Goal: Task Accomplishment & Management: Manage account settings

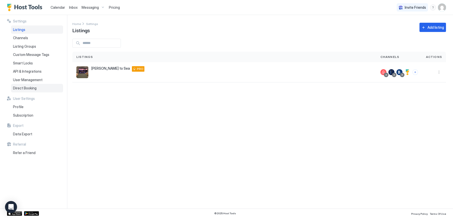
click at [29, 88] on span "Direct Booking" at bounding box center [25, 88] width 24 height 5
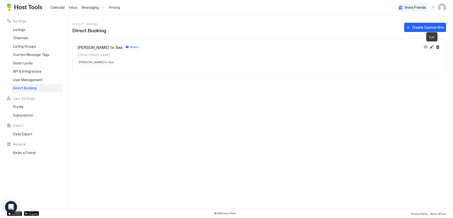
click at [432, 47] on button "Edit" at bounding box center [431, 47] width 6 height 6
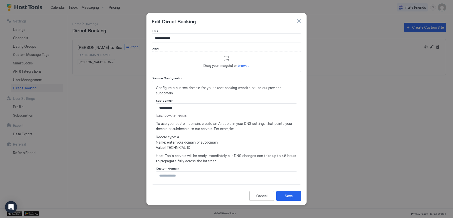
click at [244, 65] on span "browse" at bounding box center [244, 66] width 12 height 4
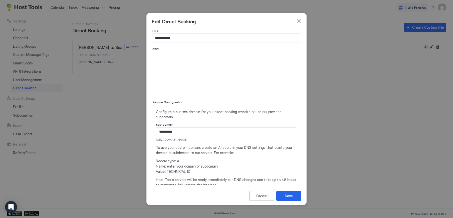
type input "**********"
click at [290, 197] on div "Save" at bounding box center [289, 196] width 8 height 5
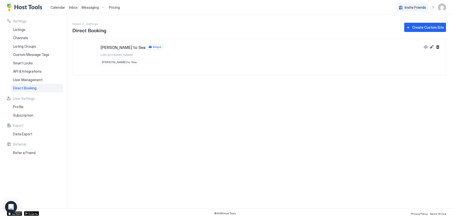
click at [432, 48] on button "Edit" at bounding box center [431, 47] width 6 height 6
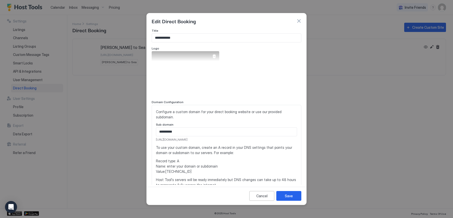
click at [189, 71] on div "View image" at bounding box center [186, 73] width 68 height 45
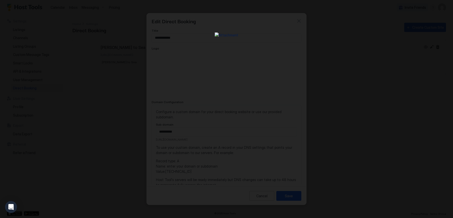
click at [327, 88] on div at bounding box center [226, 109] width 453 height 218
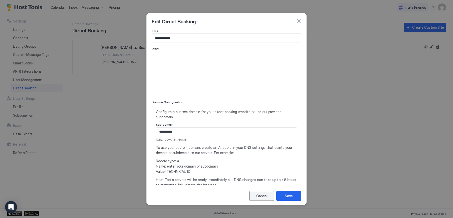
click at [265, 197] on div "Cancel" at bounding box center [261, 196] width 11 height 5
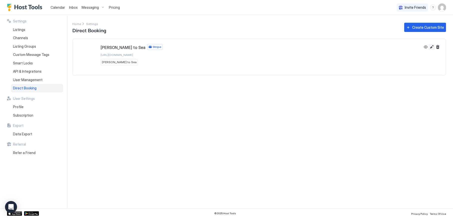
click at [432, 47] on button "Edit" at bounding box center [431, 47] width 6 height 6
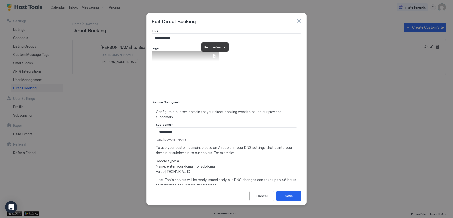
click at [215, 57] on div at bounding box center [214, 56] width 4 height 4
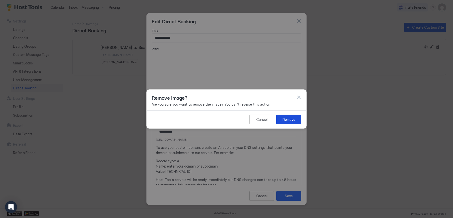
click at [287, 119] on div "Remove" at bounding box center [288, 119] width 13 height 5
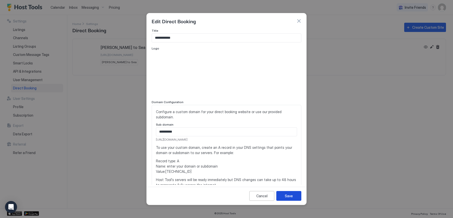
click at [295, 196] on button "Save" at bounding box center [288, 196] width 25 height 10
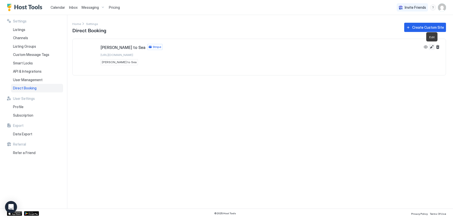
click at [432, 47] on button "Edit" at bounding box center [431, 47] width 6 height 6
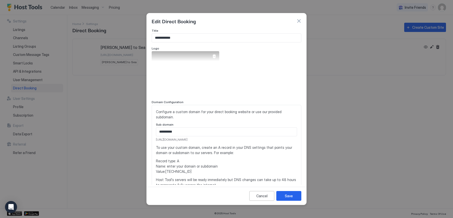
click at [215, 55] on div at bounding box center [214, 56] width 4 height 4
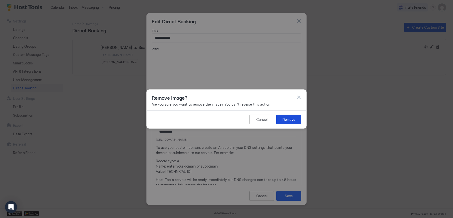
click at [293, 123] on button "Remove" at bounding box center [288, 120] width 25 height 10
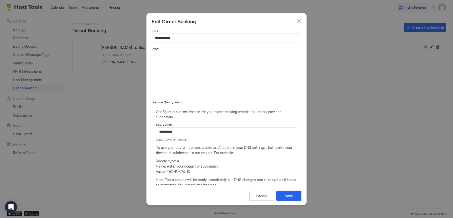
click at [293, 195] on button "Save" at bounding box center [288, 196] width 25 height 10
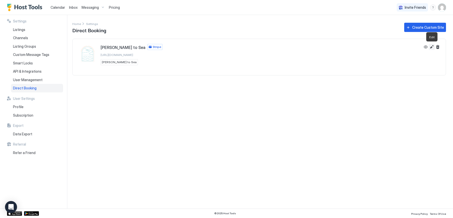
click at [431, 47] on button "Edit" at bounding box center [431, 47] width 6 height 6
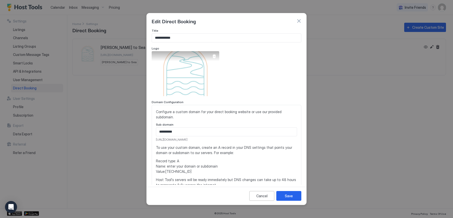
click at [214, 58] on div at bounding box center [214, 56] width 10 height 10
click at [214, 57] on div at bounding box center [214, 56] width 4 height 4
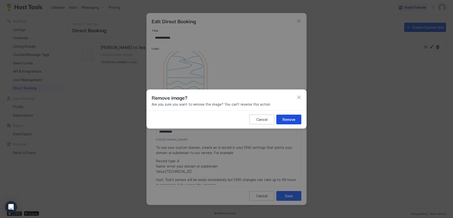
click at [293, 121] on div "Remove" at bounding box center [288, 119] width 13 height 5
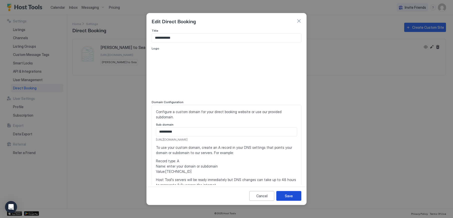
click at [297, 195] on button "Save" at bounding box center [288, 196] width 25 height 10
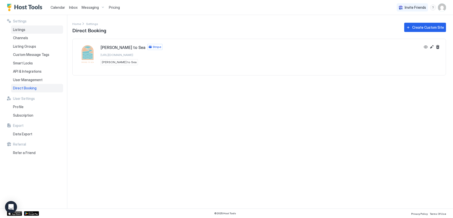
click at [27, 31] on div "Listings" at bounding box center [37, 30] width 52 height 9
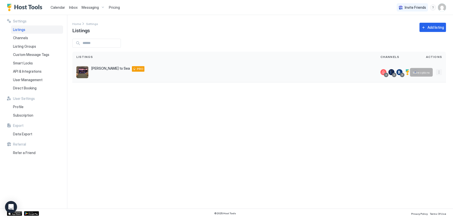
click at [439, 73] on button "More options" at bounding box center [439, 72] width 6 height 6
click at [423, 111] on span "Airbnb Settings" at bounding box center [427, 112] width 22 height 4
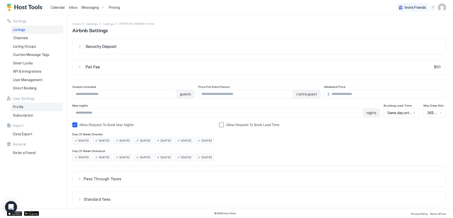
click at [19, 105] on span "Profile" at bounding box center [18, 107] width 11 height 5
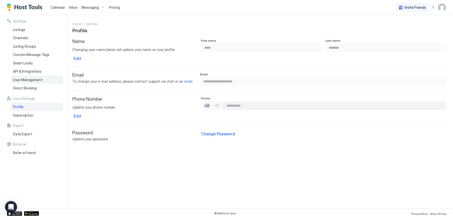
click at [33, 80] on span "User Management" at bounding box center [28, 80] width 30 height 5
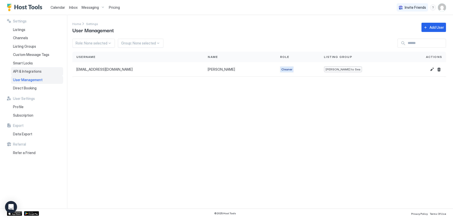
click at [34, 71] on span "API & Integrations" at bounding box center [27, 71] width 29 height 5
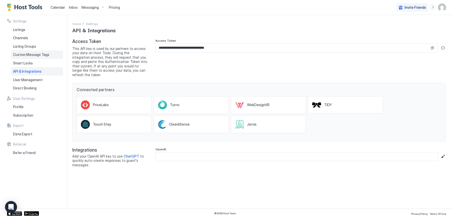
click at [28, 54] on span "Custom Message Tags" at bounding box center [31, 55] width 36 height 5
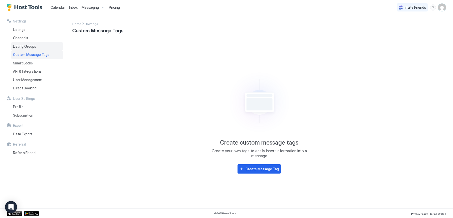
click at [32, 47] on span "Listing Groups" at bounding box center [24, 46] width 23 height 5
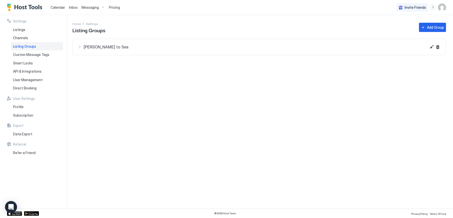
click at [92, 46] on span "[PERSON_NAME] to Sea" at bounding box center [255, 47] width 343 height 5
click at [429, 48] on button "Edit" at bounding box center [431, 47] width 6 height 6
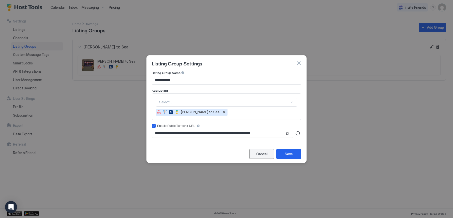
click at [264, 154] on div "Cancel" at bounding box center [261, 154] width 11 height 5
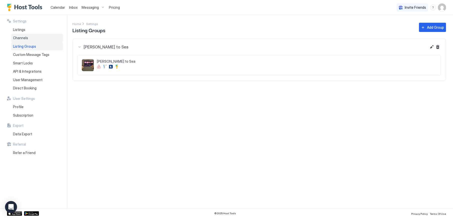
click at [30, 38] on div "Channels" at bounding box center [37, 38] width 52 height 9
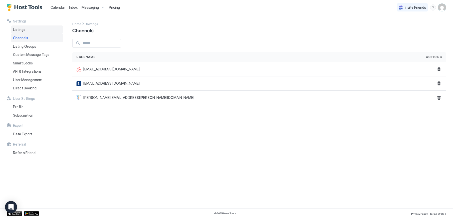
click at [23, 32] on span "Listings" at bounding box center [19, 30] width 12 height 5
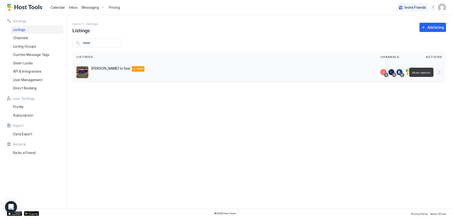
click at [439, 74] on button "More options" at bounding box center [439, 72] width 6 height 6
click at [430, 95] on span "Listing Settings" at bounding box center [427, 96] width 22 height 4
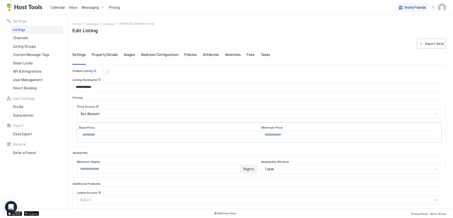
click at [129, 54] on span "Images" at bounding box center [129, 55] width 11 height 5
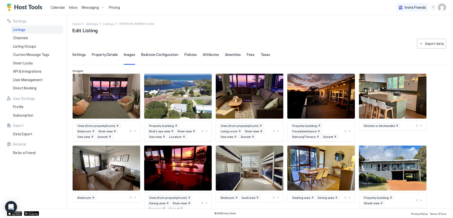
click at [168, 55] on span "Bedroom Configuration" at bounding box center [159, 55] width 37 height 5
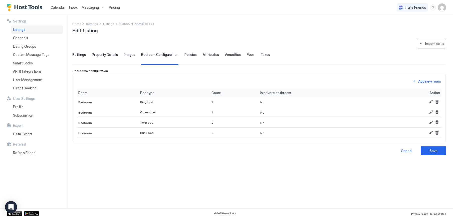
click at [189, 55] on span "Policies" at bounding box center [190, 55] width 12 height 5
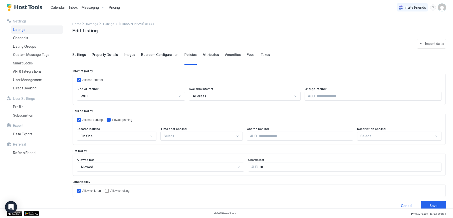
click at [209, 55] on span "Attributes" at bounding box center [211, 55] width 16 height 5
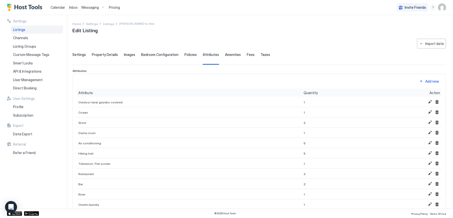
click at [232, 54] on span "Amenities" at bounding box center [233, 55] width 16 height 5
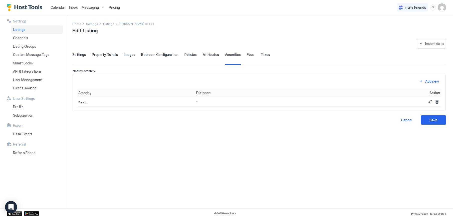
click at [248, 56] on span "Fees" at bounding box center [251, 55] width 8 height 5
click at [260, 56] on span "Taxes" at bounding box center [265, 55] width 10 height 5
click at [77, 53] on span "Settings" at bounding box center [79, 55] width 14 height 5
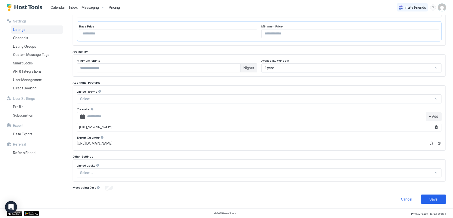
scroll to position [103, 0]
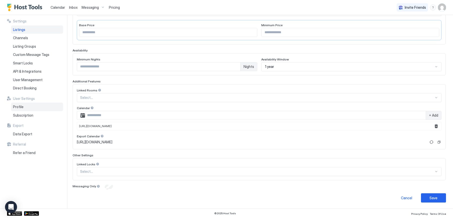
click at [20, 107] on span "Profile" at bounding box center [18, 107] width 11 height 5
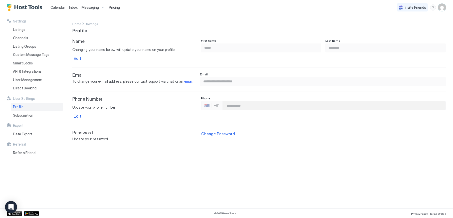
click at [442, 8] on img "User profile" at bounding box center [442, 8] width 8 height 8
click at [396, 29] on span "Settings" at bounding box center [397, 28] width 14 height 5
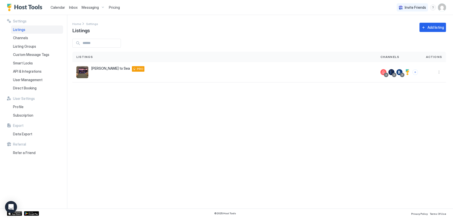
click at [440, 6] on img "User profile" at bounding box center [442, 8] width 8 height 8
click at [257, 22] on div at bounding box center [226, 109] width 453 height 218
click at [19, 108] on span "Profile" at bounding box center [18, 107] width 11 height 5
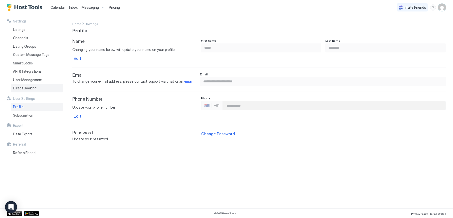
click at [31, 89] on span "Direct Booking" at bounding box center [25, 88] width 24 height 5
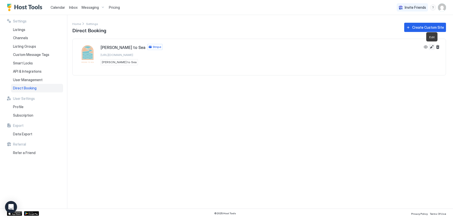
click at [431, 46] on button "Edit" at bounding box center [431, 47] width 6 height 6
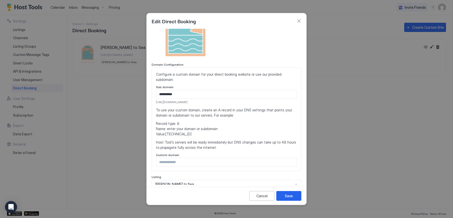
scroll to position [44, 0]
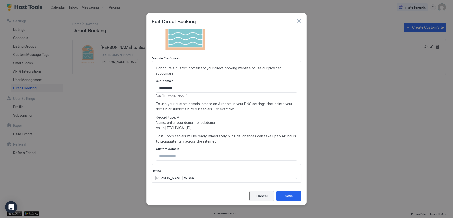
click at [268, 196] on button "Cancel" at bounding box center [261, 196] width 25 height 10
